Goal: Information Seeking & Learning: Learn about a topic

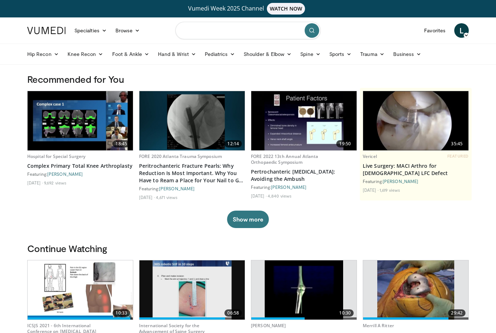
click at [206, 31] on input "Search topics, interventions" at bounding box center [247, 30] width 145 height 17
type input "**********"
click at [100, 55] on icon at bounding box center [100, 54] width 5 height 5
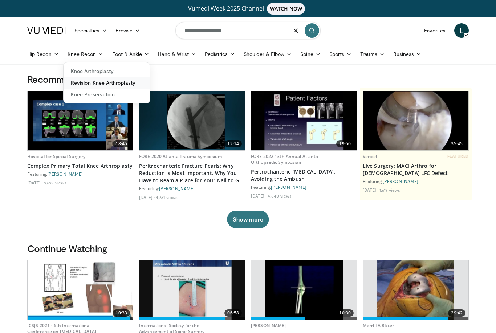
click at [92, 82] on link "Revision Knee Arthroplasty" at bounding box center [107, 83] width 86 height 12
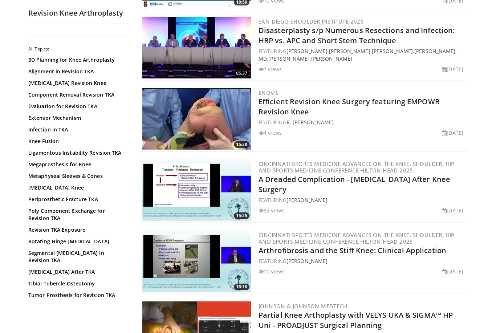
scroll to position [227, 0]
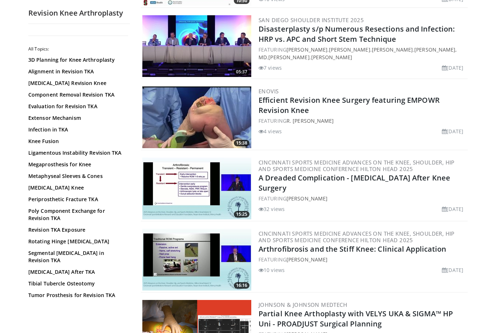
click at [166, 127] on img at bounding box center [196, 117] width 109 height 62
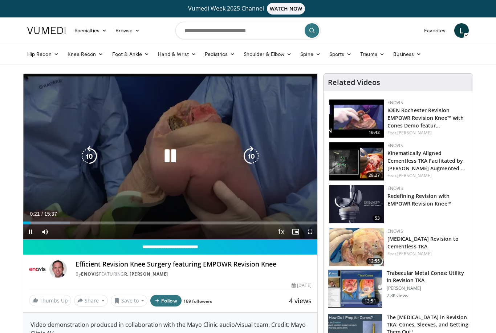
click at [253, 158] on icon "Video Player" at bounding box center [251, 156] width 20 height 20
click at [254, 166] on icon "Video Player" at bounding box center [251, 156] width 20 height 20
click at [252, 160] on icon "Video Player" at bounding box center [251, 156] width 20 height 20
click at [252, 162] on icon "Video Player" at bounding box center [251, 156] width 20 height 20
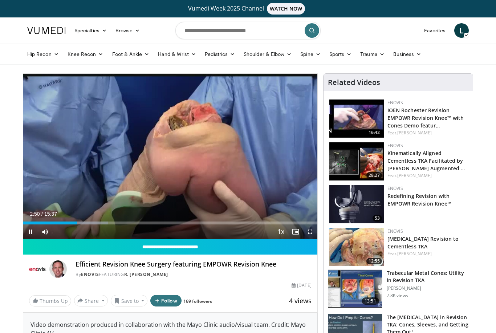
click at [208, 179] on div "40 seconds Tap to unmute" at bounding box center [170, 156] width 294 height 165
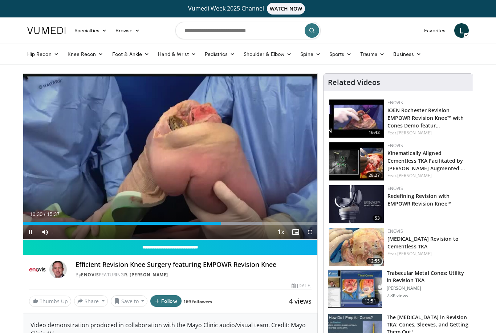
click at [232, 198] on div "40 seconds Tap to unmute" at bounding box center [170, 157] width 294 height 166
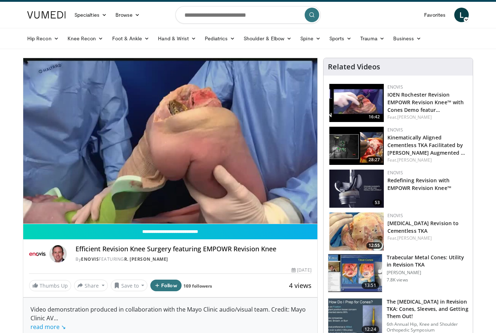
scroll to position [16, 0]
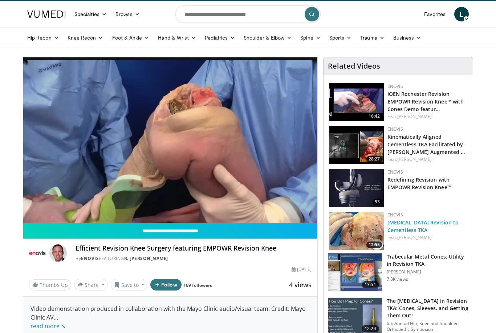
click at [436, 233] on link "[MEDICAL_DATA] Revision to Cementless TKA" at bounding box center [424, 226] width 72 height 15
